Goal: Task Accomplishment & Management: Use online tool/utility

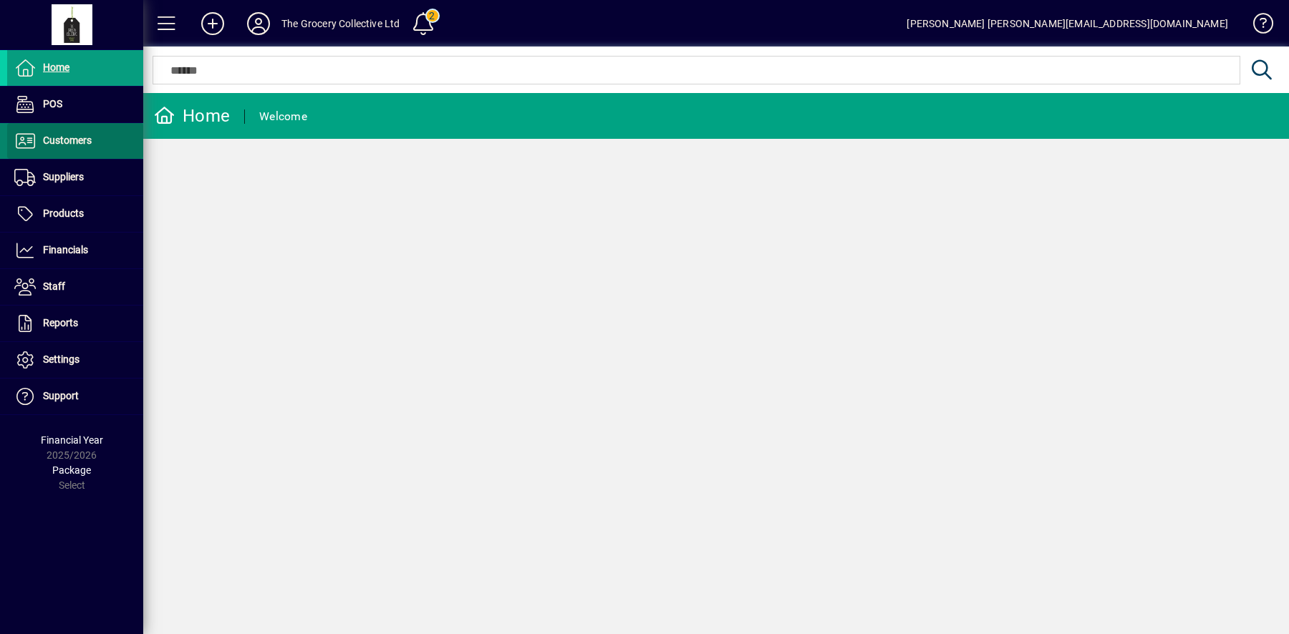
click at [87, 135] on span "Customers" at bounding box center [67, 140] width 49 height 11
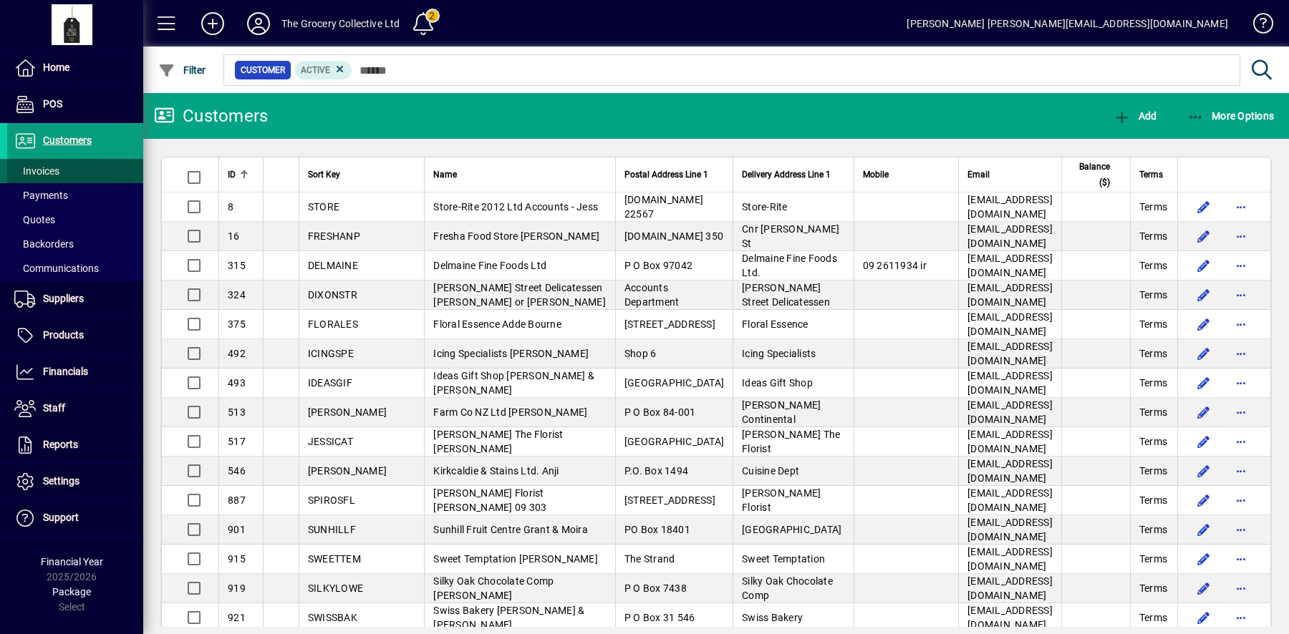
click at [48, 175] on span "Invoices" at bounding box center [36, 170] width 45 height 11
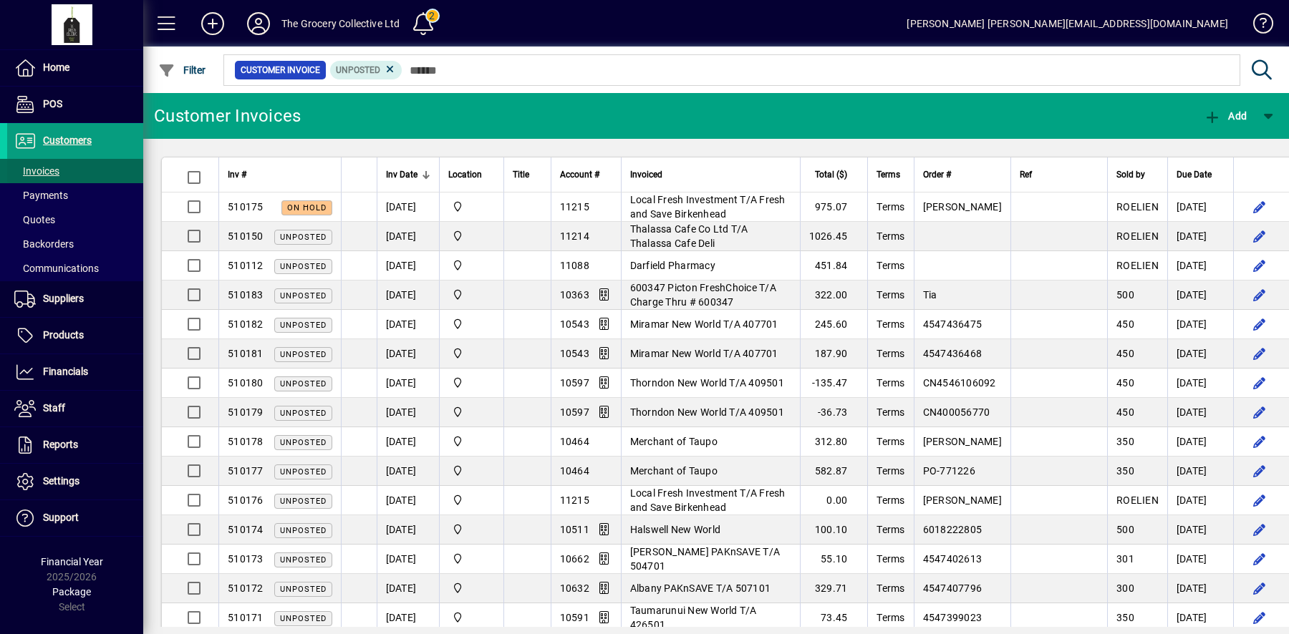
click at [51, 173] on span "Invoices" at bounding box center [36, 170] width 45 height 11
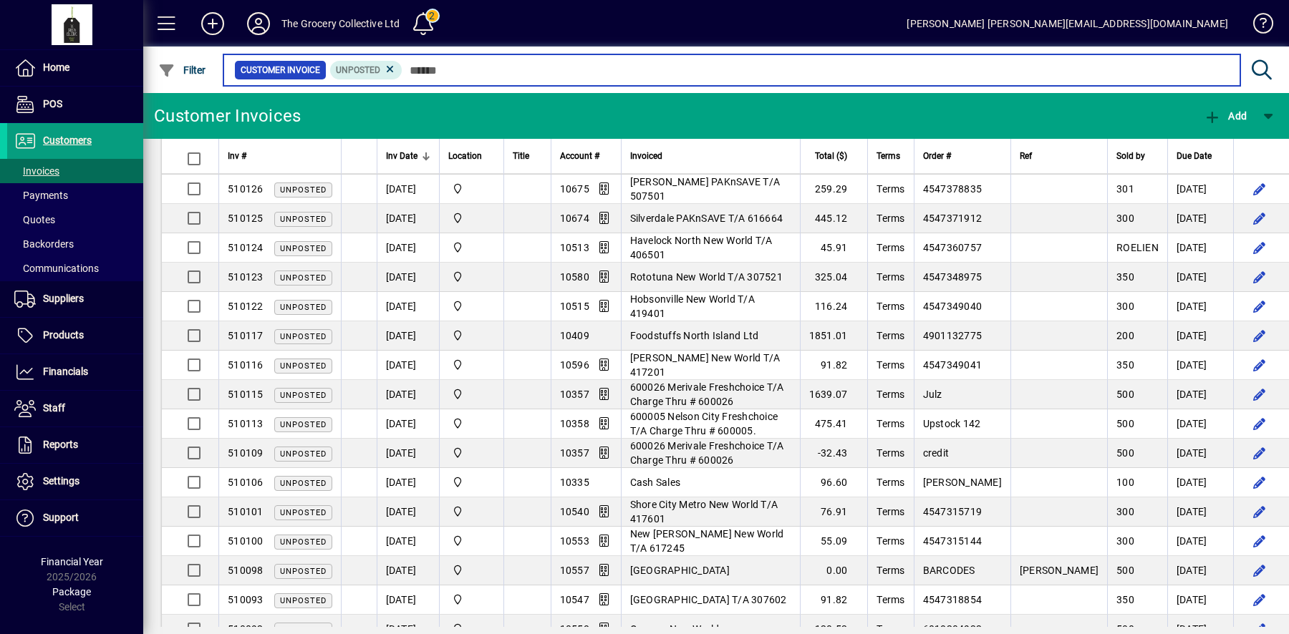
scroll to position [1718, 0]
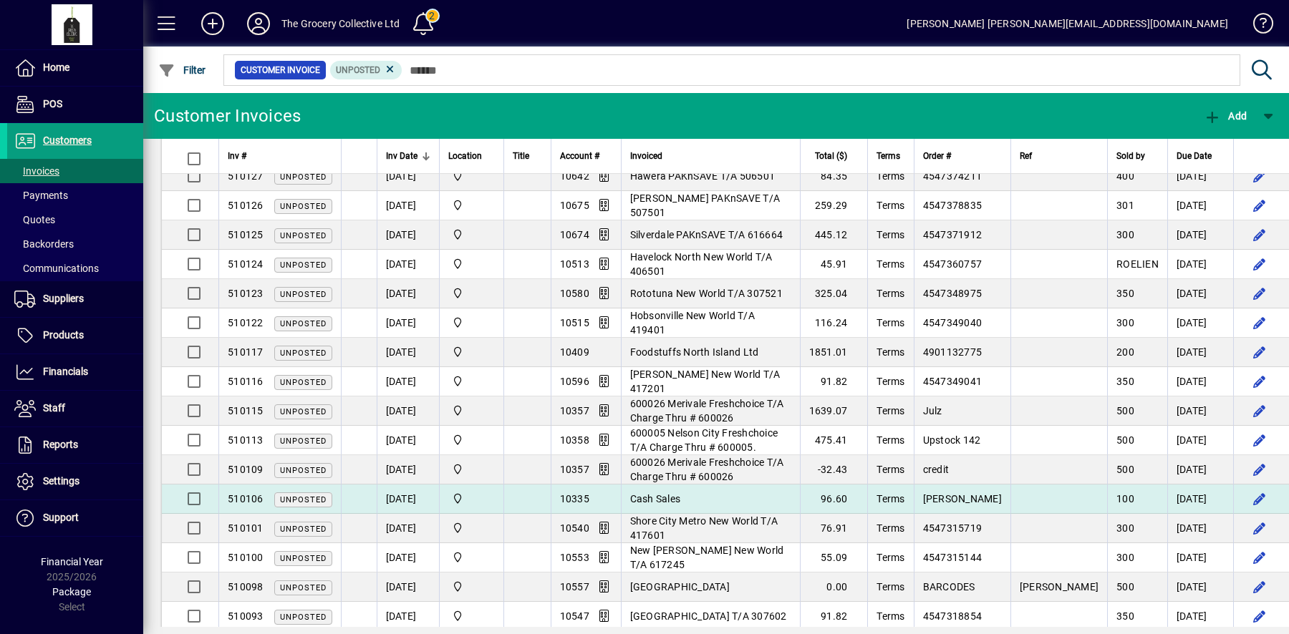
click at [983, 493] on span "CODY GREY" at bounding box center [962, 498] width 79 height 11
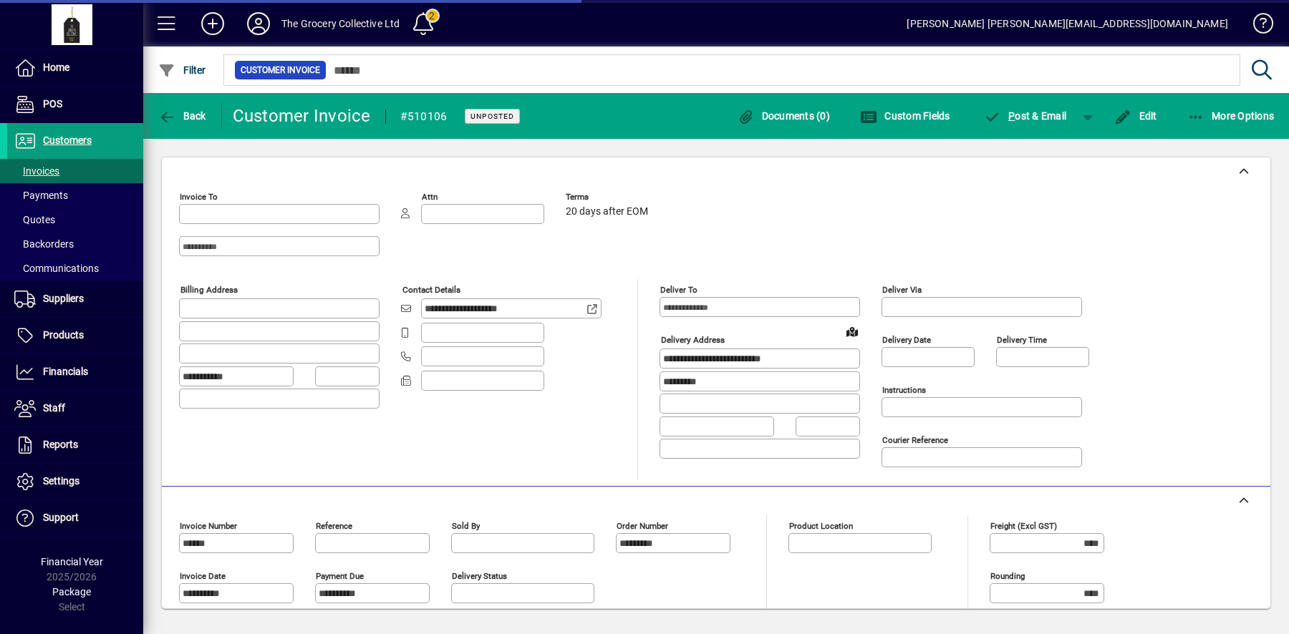
type input "**********"
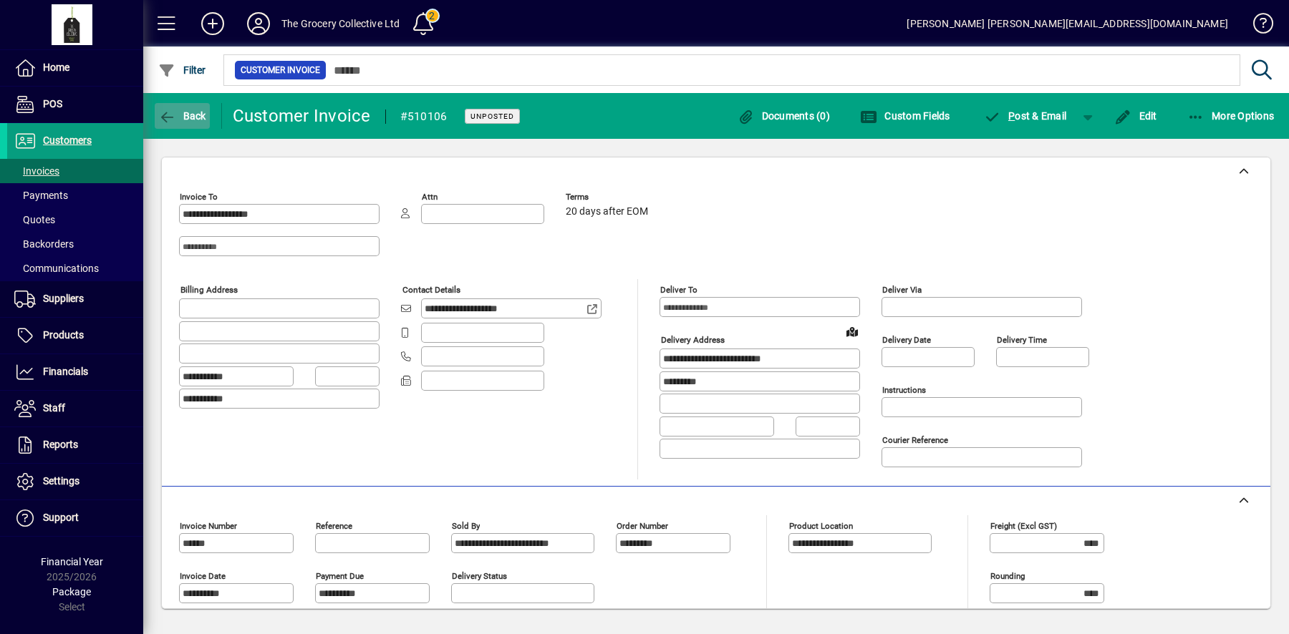
click at [174, 117] on icon "button" at bounding box center [167, 117] width 18 height 14
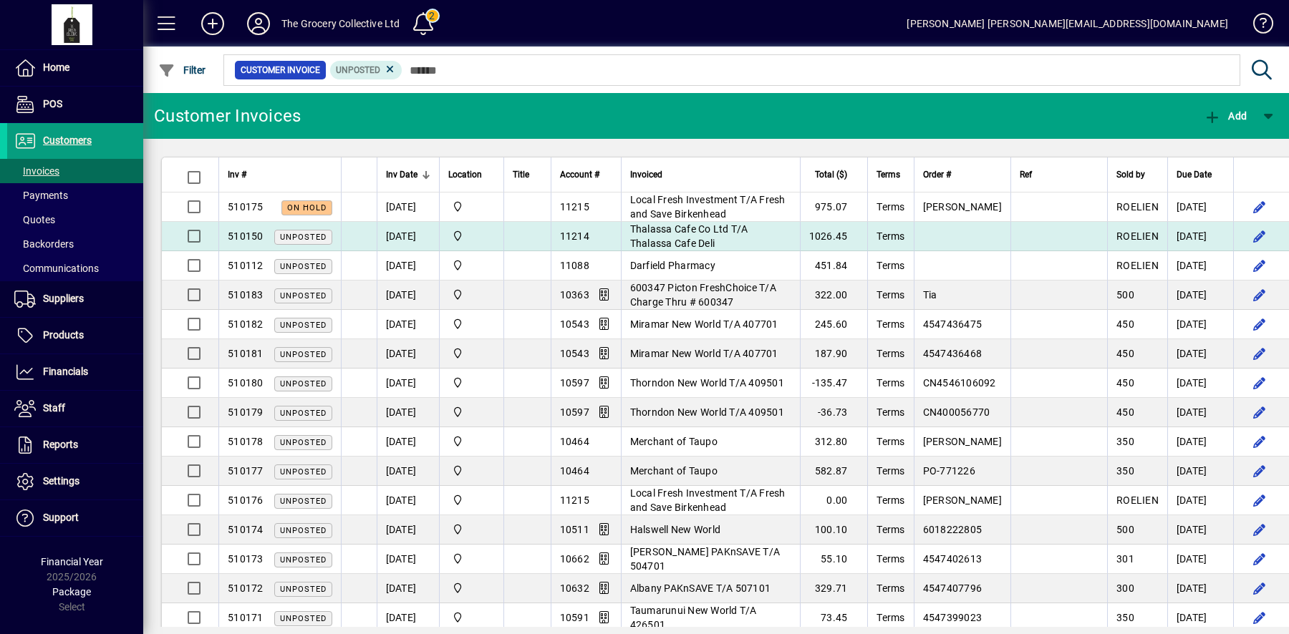
click at [762, 237] on td "Thalassa Cafe Co Ltd T/A Thalassa Cafe Deli" at bounding box center [710, 236] width 179 height 29
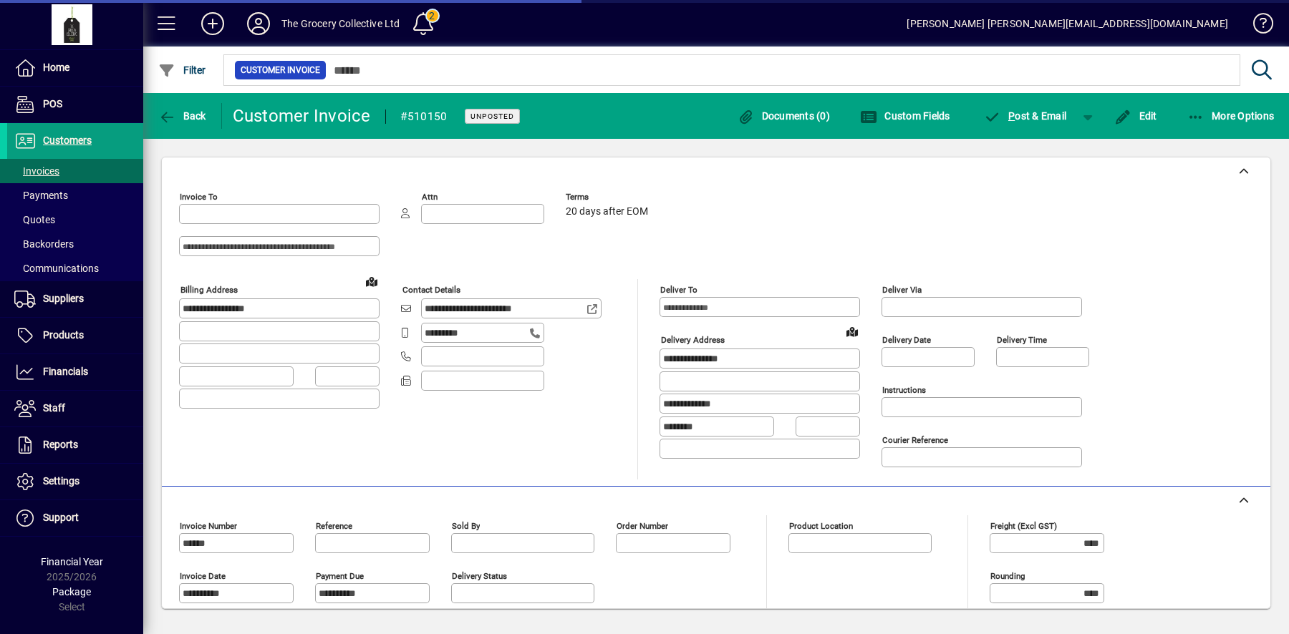
type input "**********"
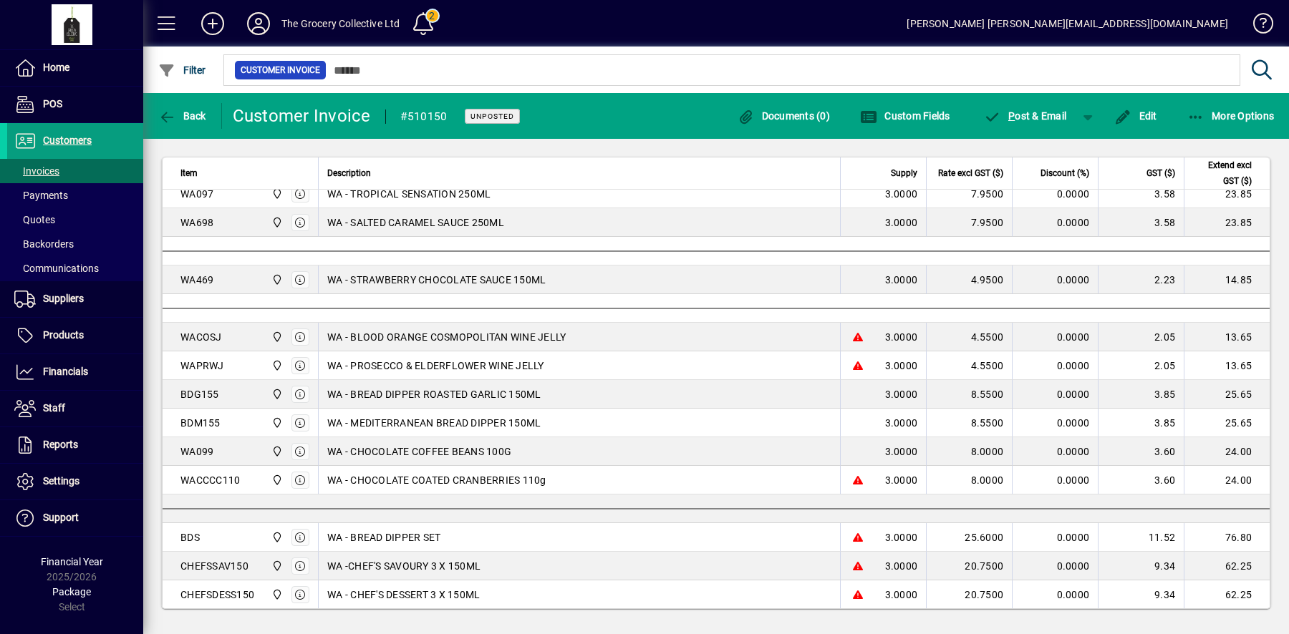
scroll to position [1328, 0]
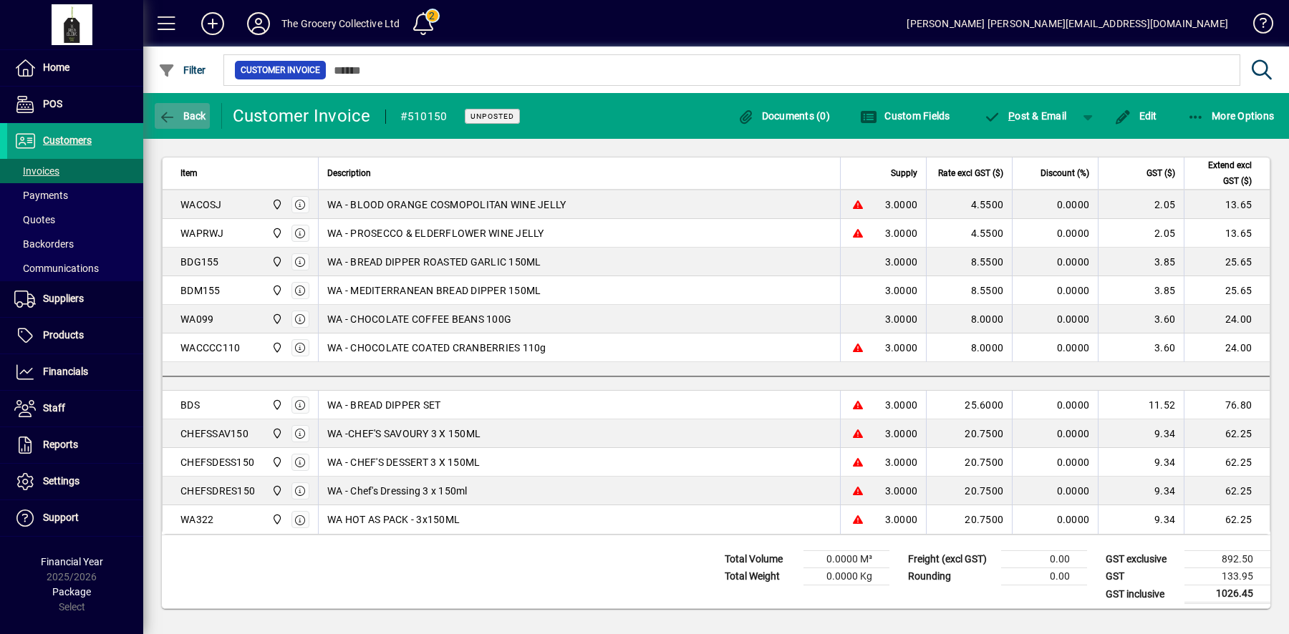
click at [198, 117] on span "Back" at bounding box center [182, 115] width 48 height 11
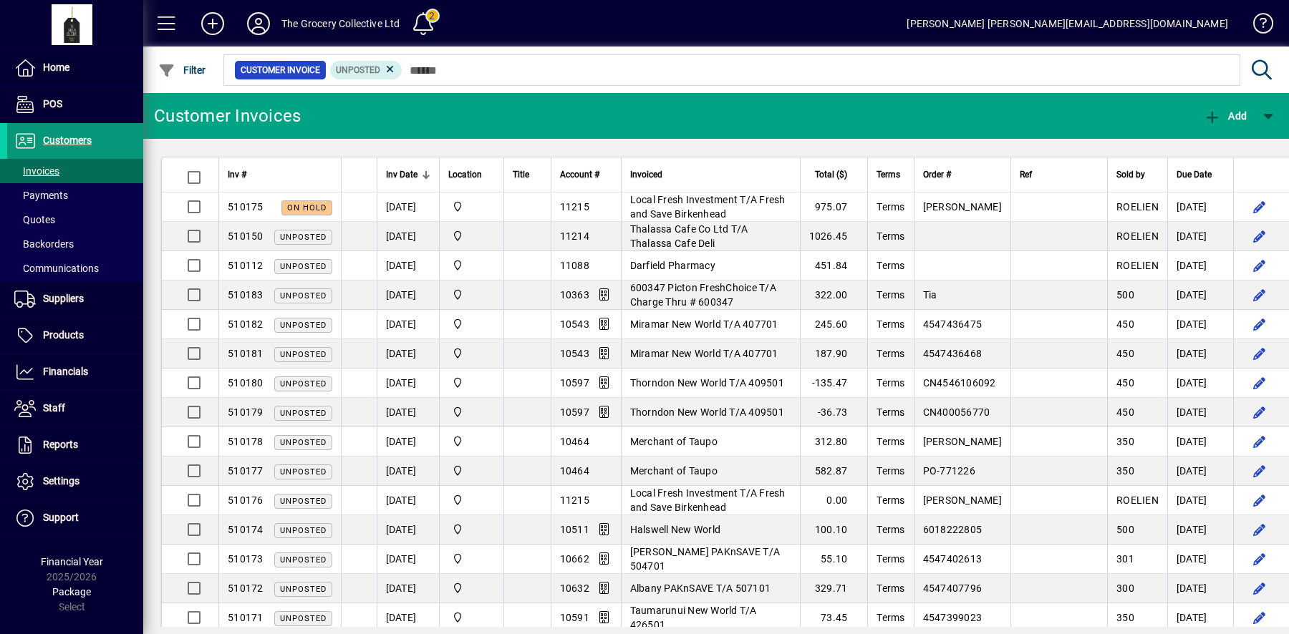
click at [89, 140] on span "Customers" at bounding box center [67, 140] width 49 height 11
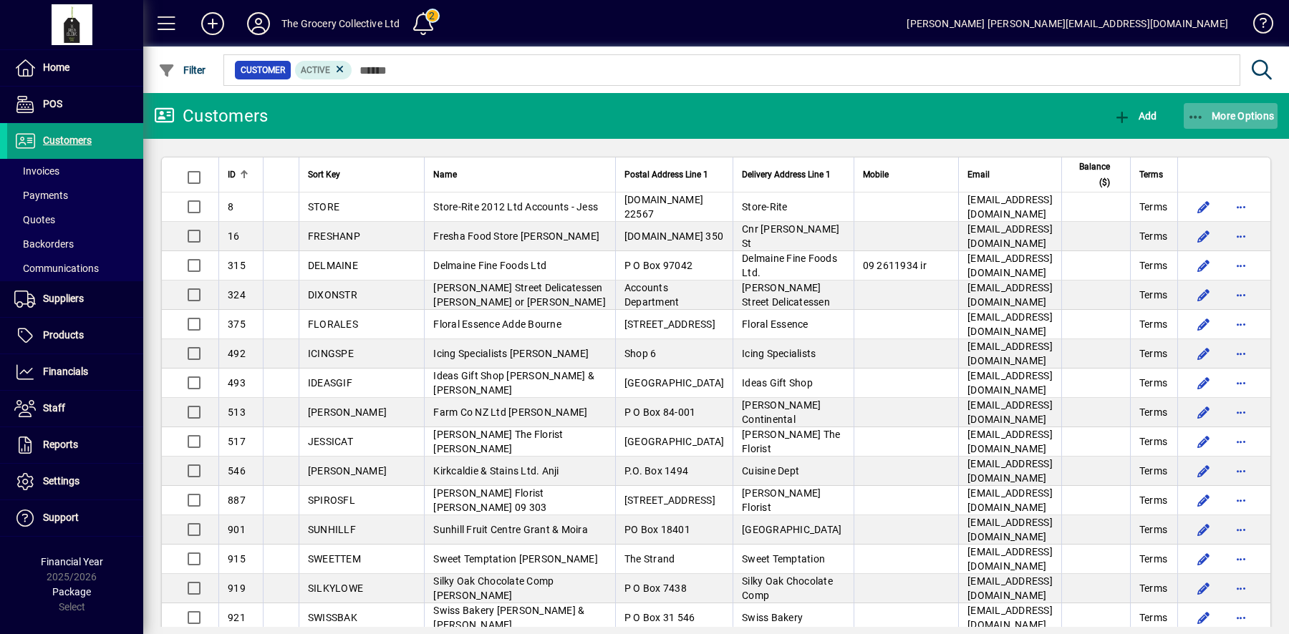
click at [1248, 127] on span "button" at bounding box center [1230, 116] width 94 height 34
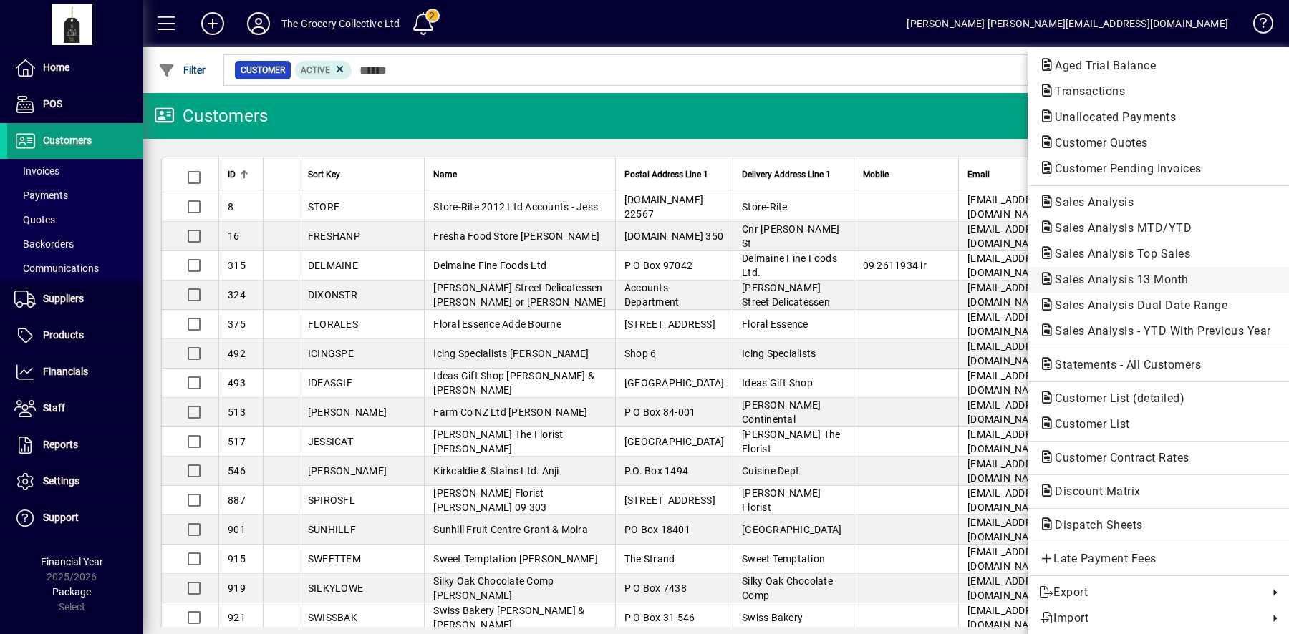
click at [1176, 277] on span "Sales Analysis 13 Month" at bounding box center [1117, 280] width 157 height 14
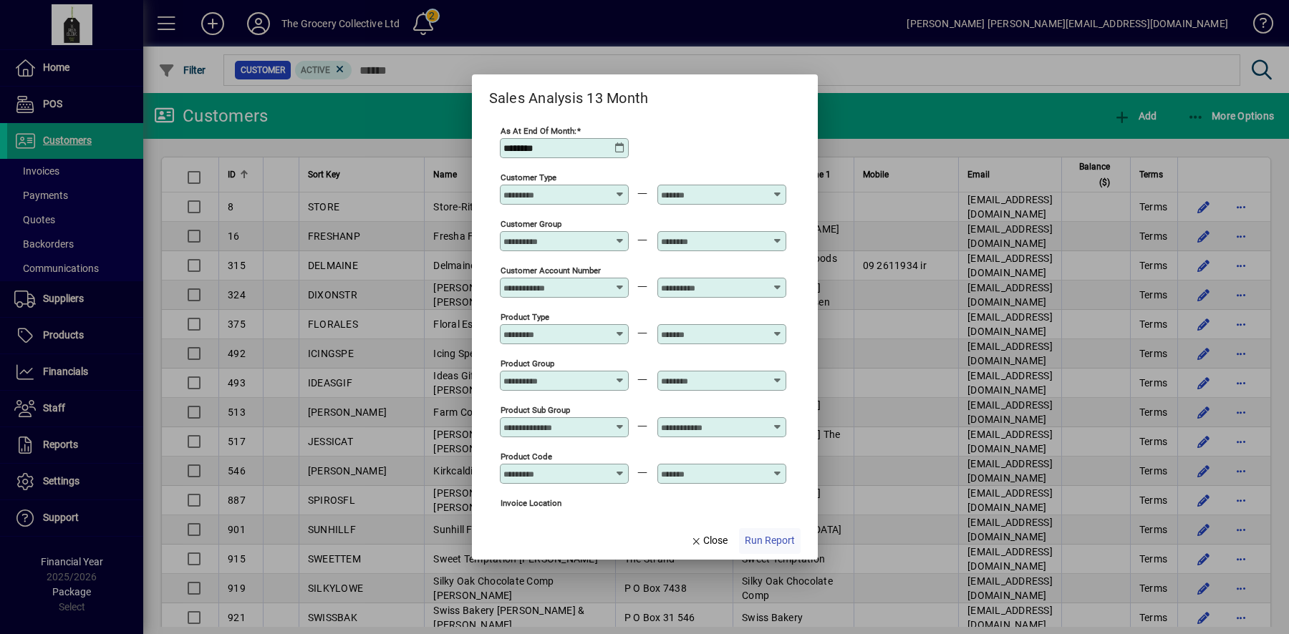
click at [762, 541] on span "Run Report" at bounding box center [770, 540] width 50 height 15
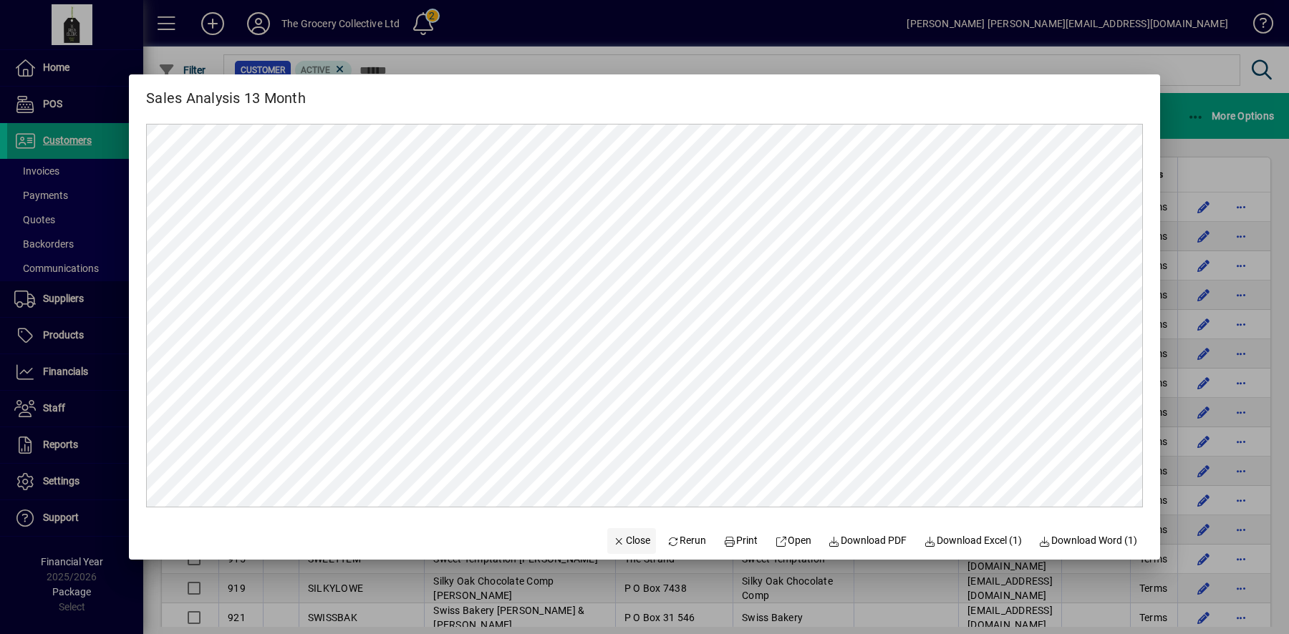
click at [624, 539] on span "Close" at bounding box center [631, 540] width 37 height 15
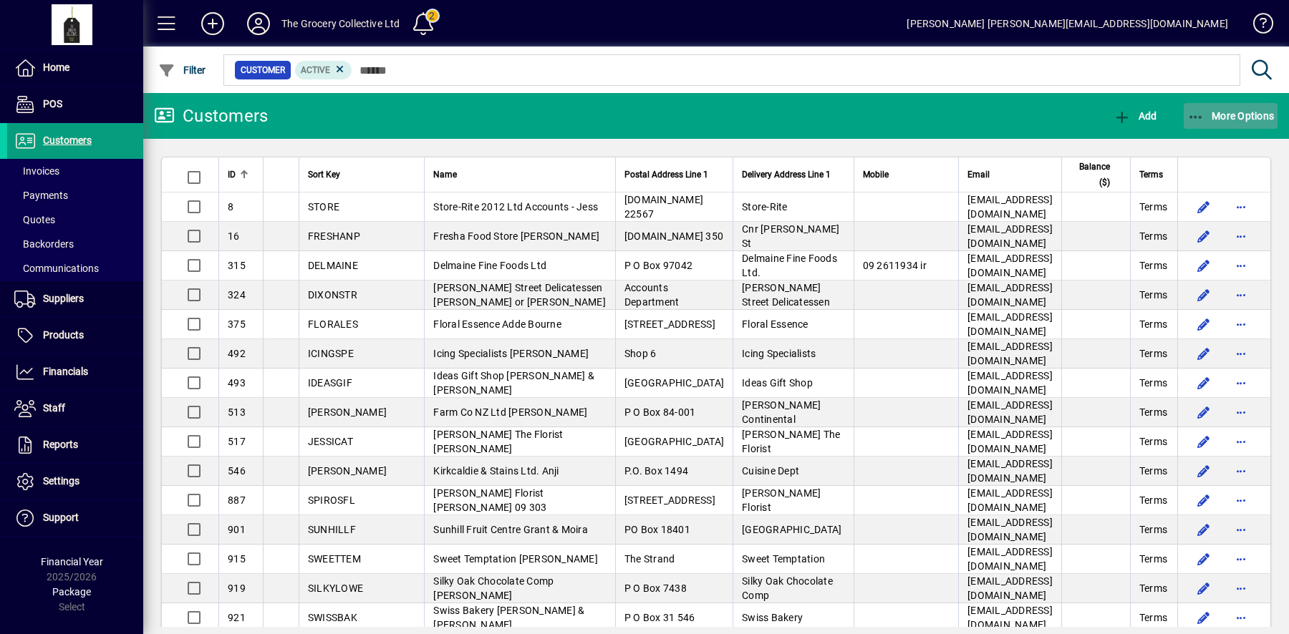
click at [1243, 117] on span "More Options" at bounding box center [1230, 115] width 87 height 11
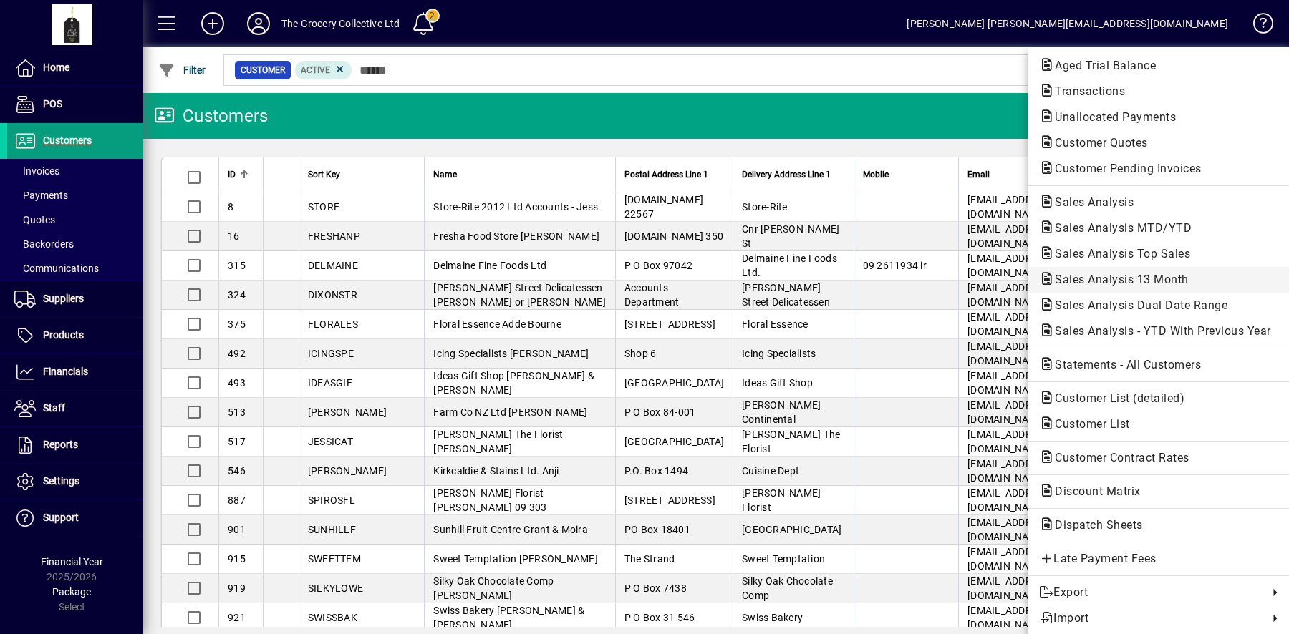
click at [1163, 281] on span "Sales Analysis 13 Month" at bounding box center [1117, 280] width 157 height 14
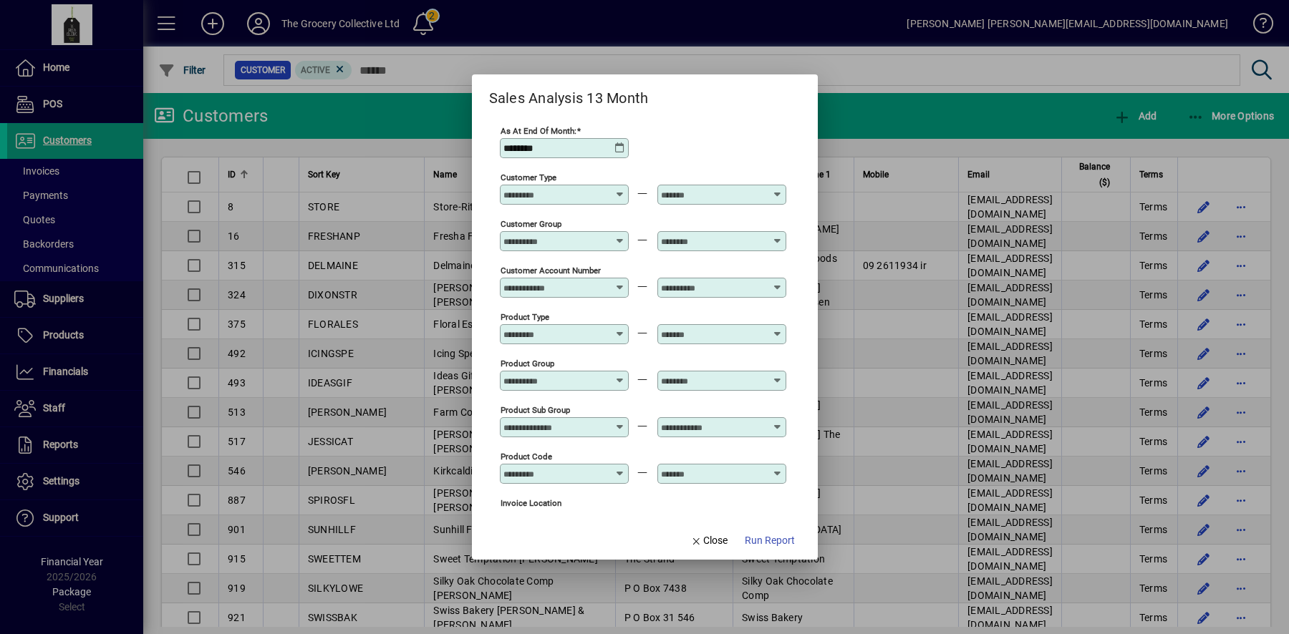
click at [626, 150] on icon at bounding box center [619, 147] width 11 height 11
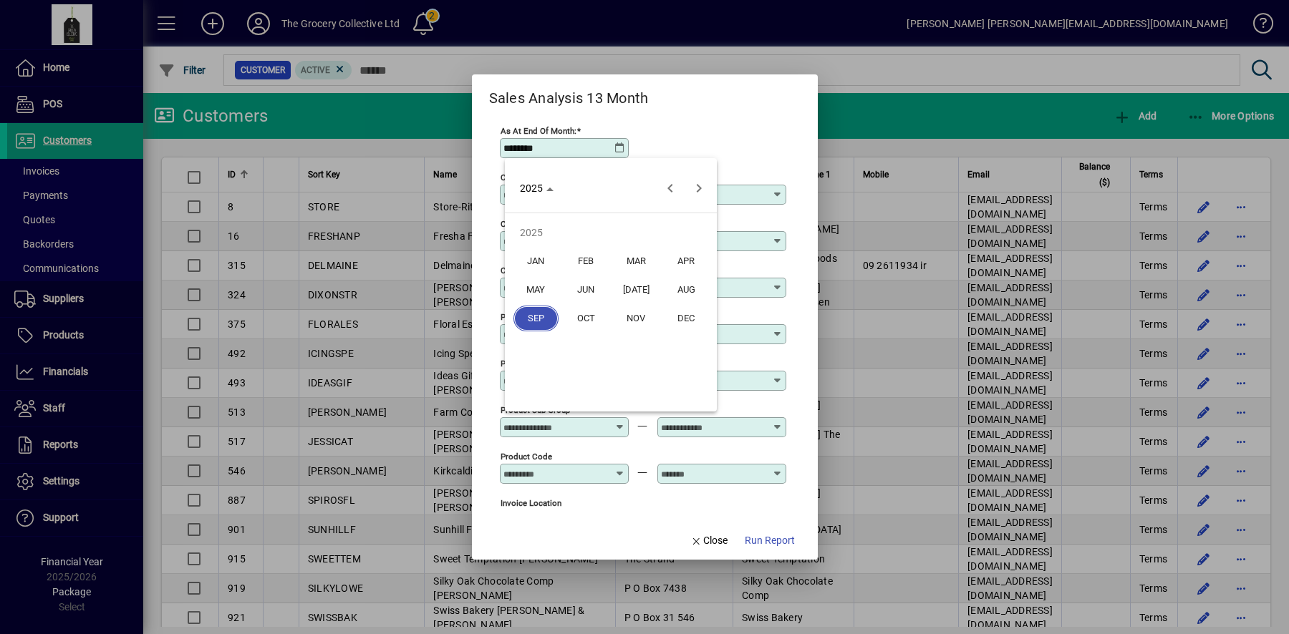
click at [694, 290] on span "AUG" at bounding box center [686, 290] width 45 height 26
type input "********"
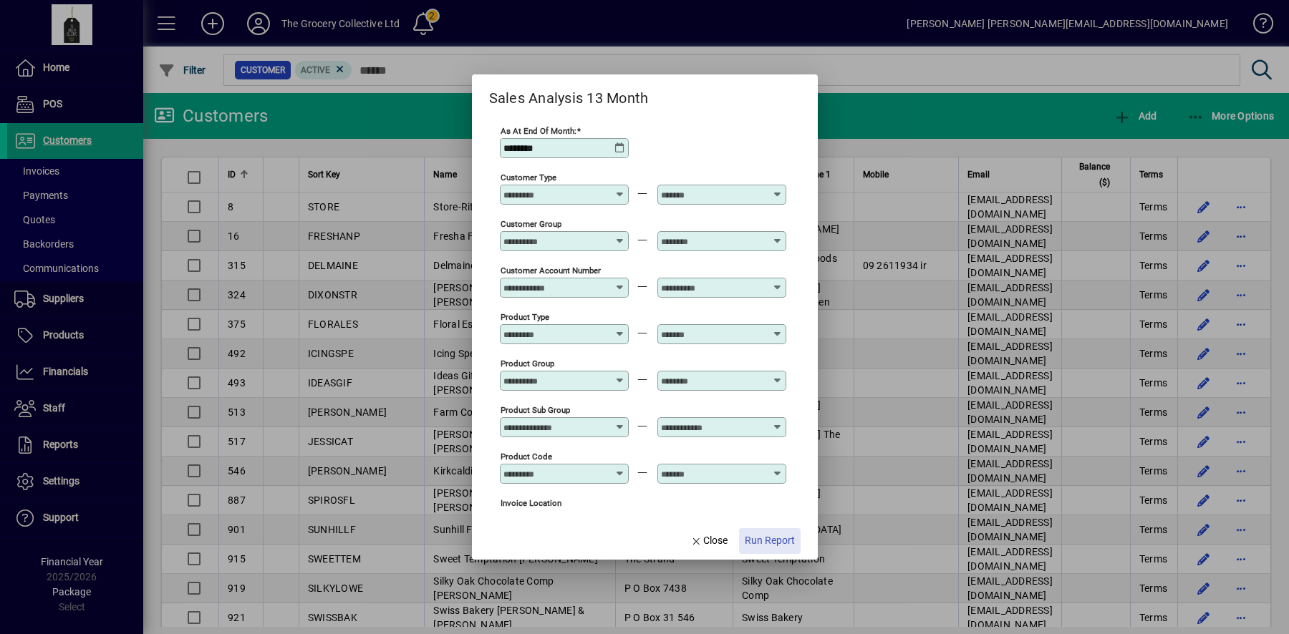
click at [768, 552] on span "button" at bounding box center [770, 541] width 62 height 34
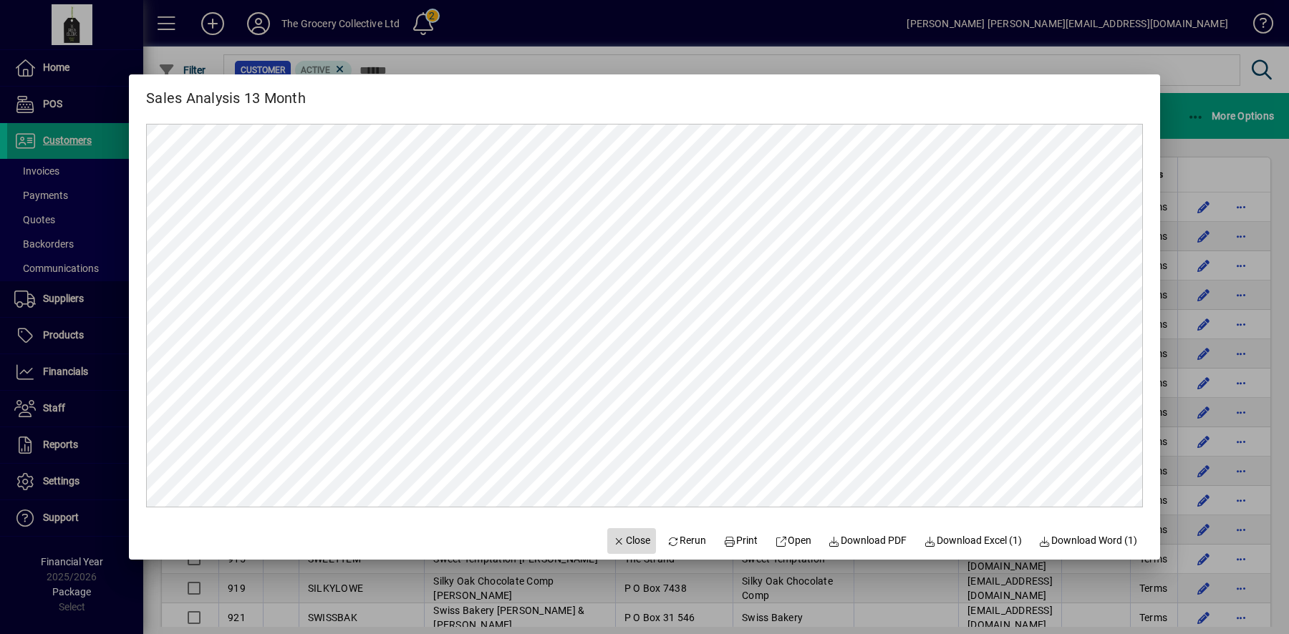
click at [629, 543] on span "Close" at bounding box center [631, 540] width 37 height 15
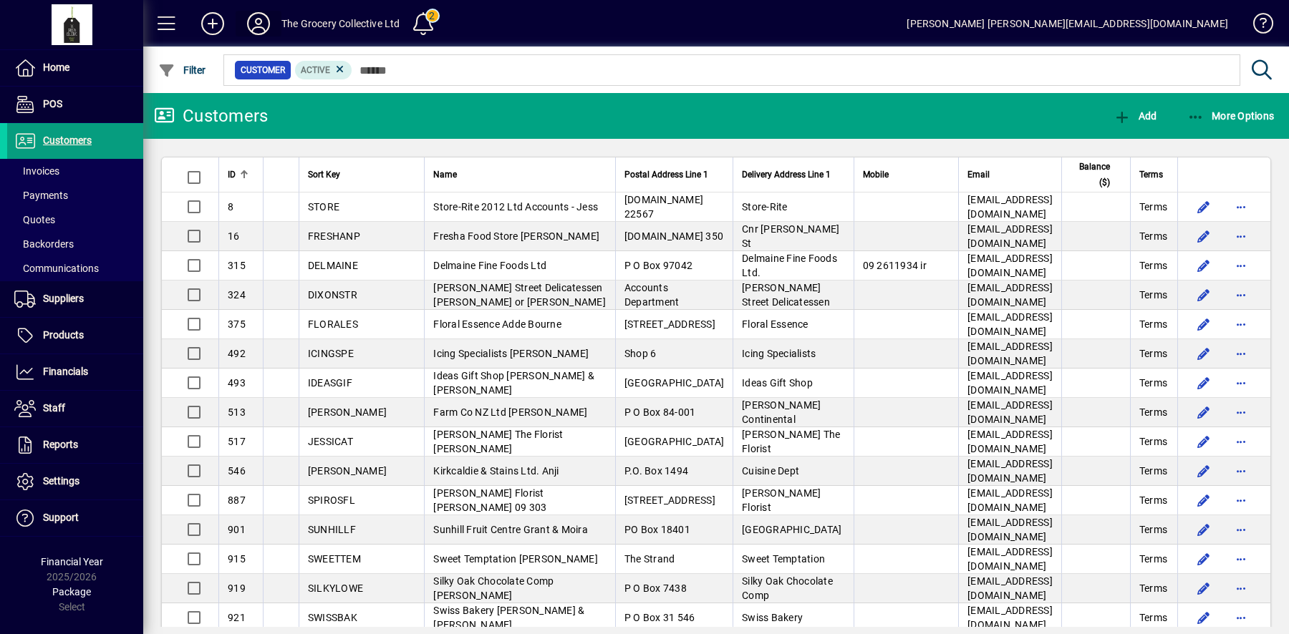
click at [266, 26] on icon at bounding box center [258, 23] width 29 height 23
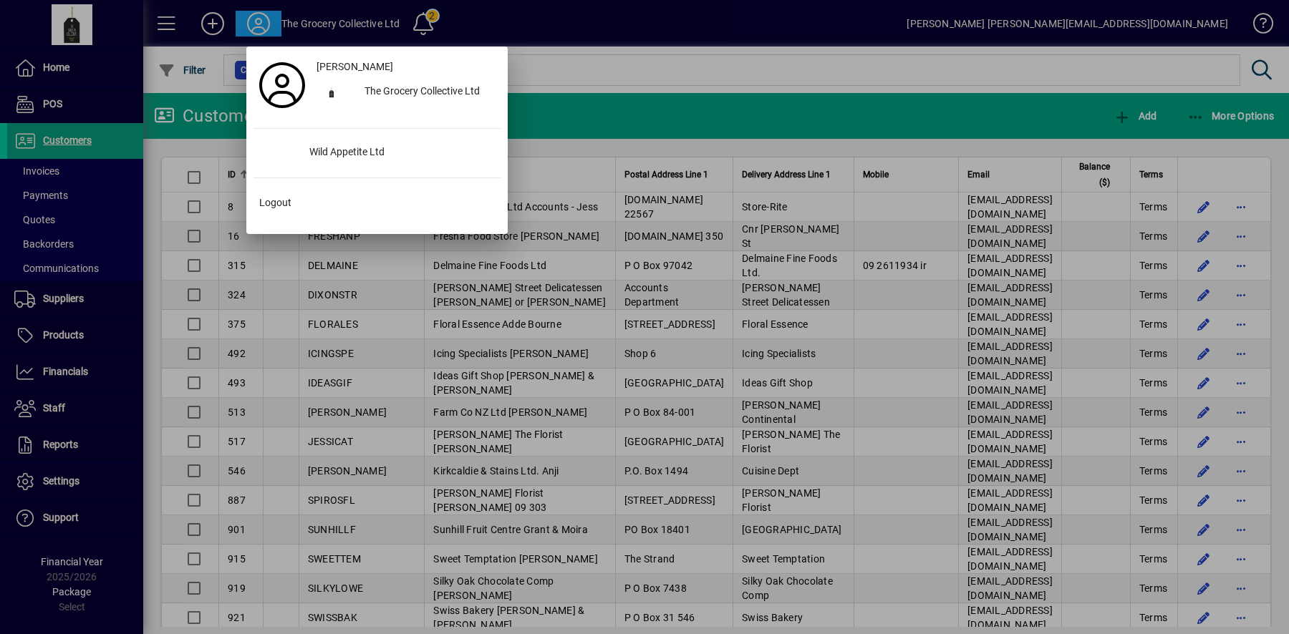
drag, startPoint x: 328, startPoint y: 169, endPoint x: 336, endPoint y: 166, distance: 9.1
click at [330, 169] on div "Grant Pemberton The Grocery Collective Ltd Wild Appetite Ltd Logout" at bounding box center [376, 140] width 247 height 173
click at [380, 149] on div "Wild Appetite Ltd" at bounding box center [399, 153] width 203 height 26
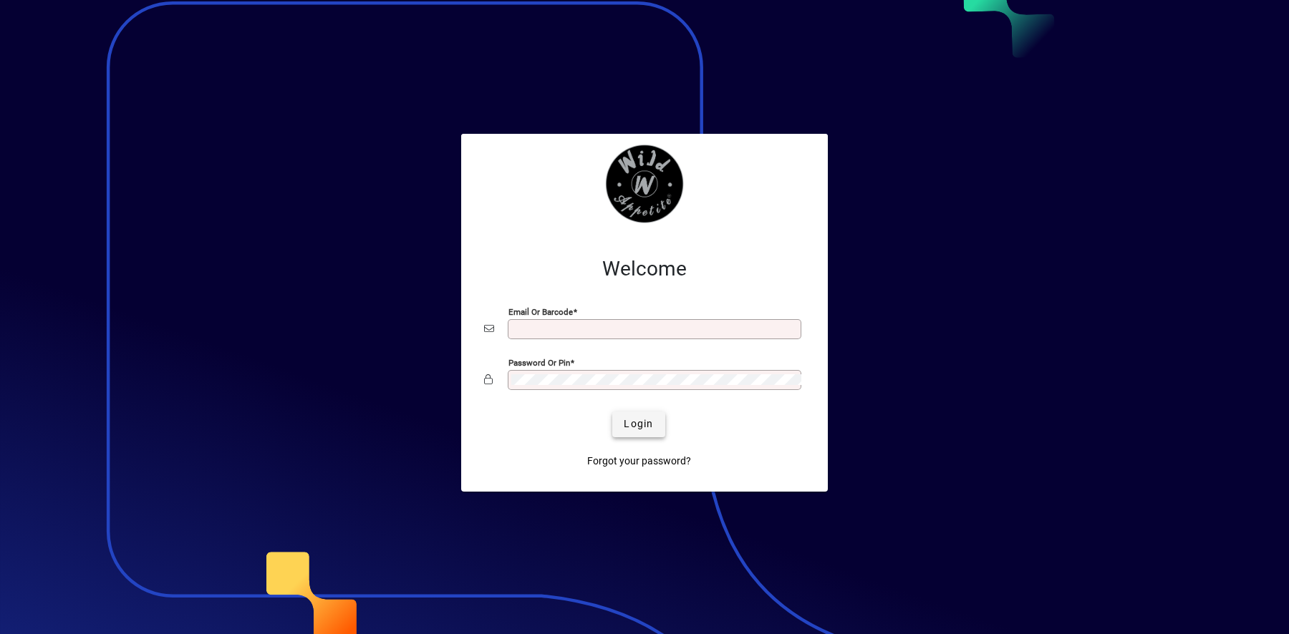
type input "**********"
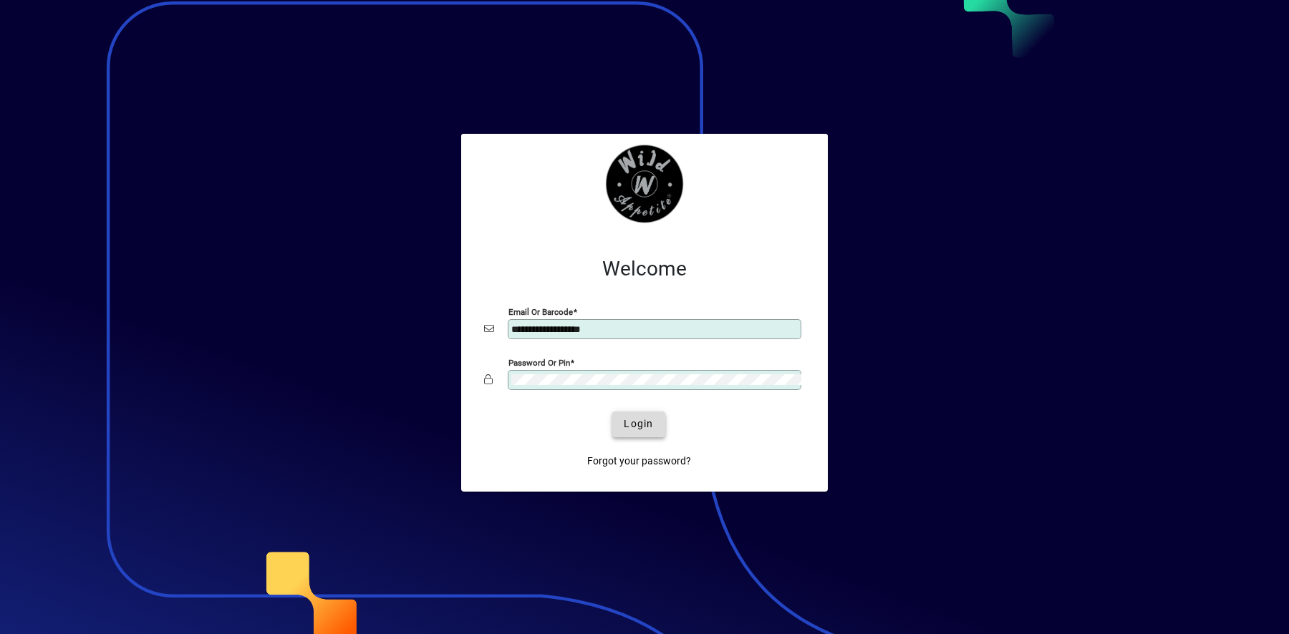
click at [629, 414] on span "submit" at bounding box center [638, 424] width 52 height 34
